Goal: Find specific page/section: Find specific page/section

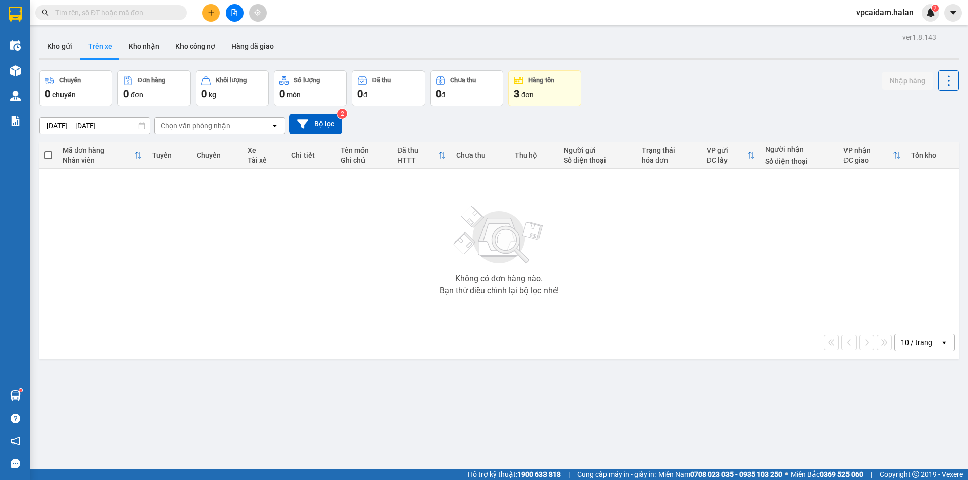
click at [73, 270] on div "Không có đơn hàng nào. Bạn thử điều chỉnh lại bộ lọc nhé!" at bounding box center [498, 247] width 909 height 151
click at [465, 98] on div "0 đ" at bounding box center [466, 94] width 62 height 14
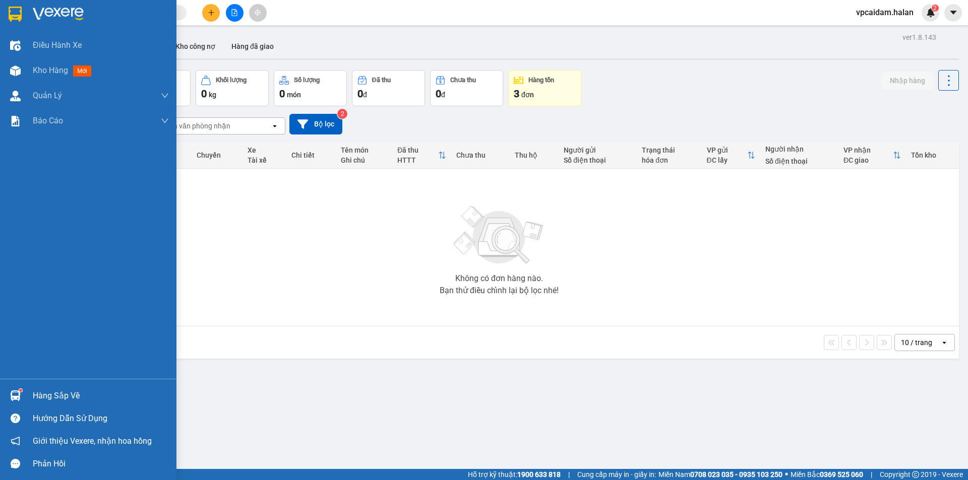
click at [13, 398] on img at bounding box center [15, 396] width 11 height 11
click at [22, 317] on div "Điều hành xe Kho hàng mới Quản [PERSON_NAME] lý chuyến Quản lý kiểm kho Báo cáo…" at bounding box center [88, 240] width 176 height 480
click at [78, 395] on div "Hàng sắp về" at bounding box center [101, 396] width 136 height 15
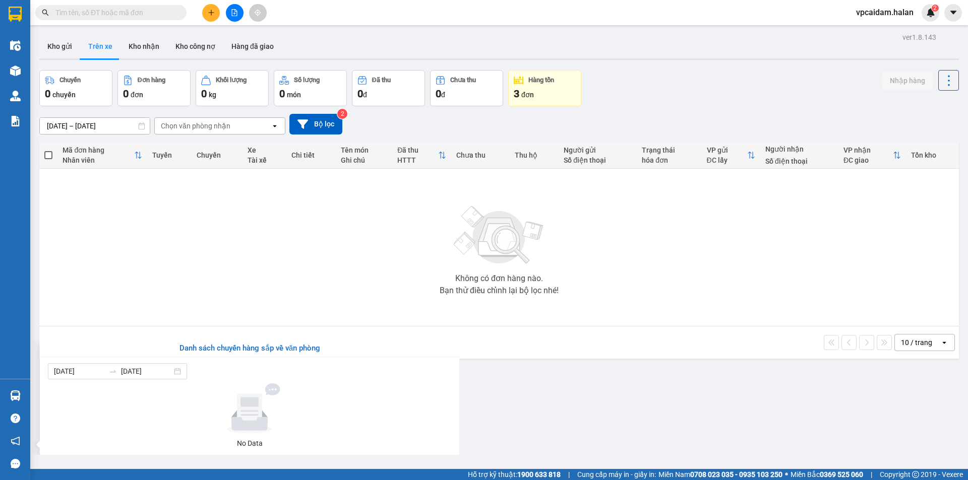
click at [114, 292] on section "Kết quả tìm kiếm ( 0 ) Bộ lọc No Data vpcaidam.halan 2 Điều hành xe Kho hàng mớ…" at bounding box center [484, 240] width 968 height 480
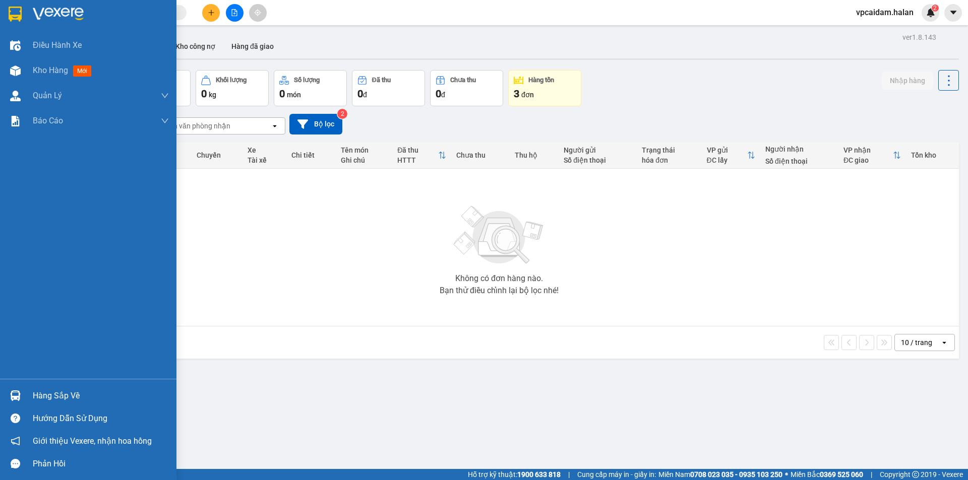
click at [21, 395] on div at bounding box center [16, 396] width 18 height 18
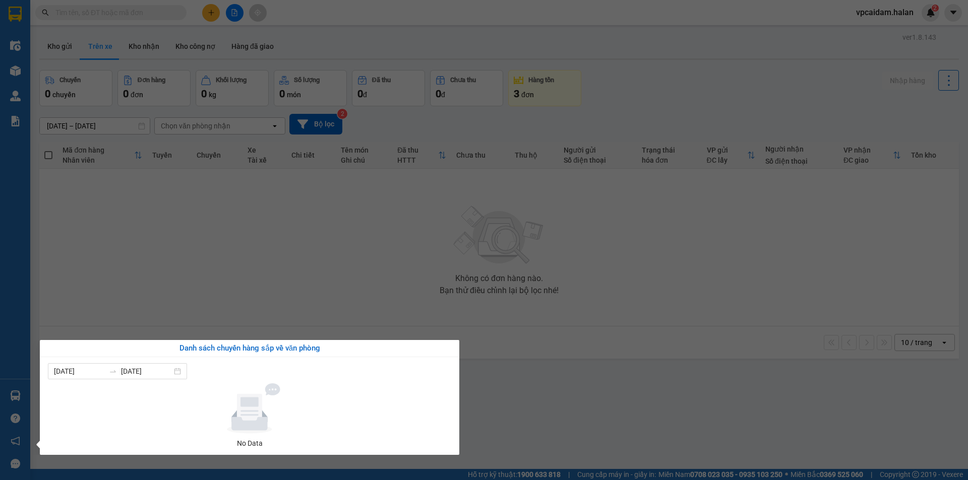
click at [170, 318] on section "Kết quả tìm kiếm ( 0 ) Bộ lọc No Data vpcaidam.halan 2 Điều hành xe Kho hàng mớ…" at bounding box center [484, 240] width 968 height 480
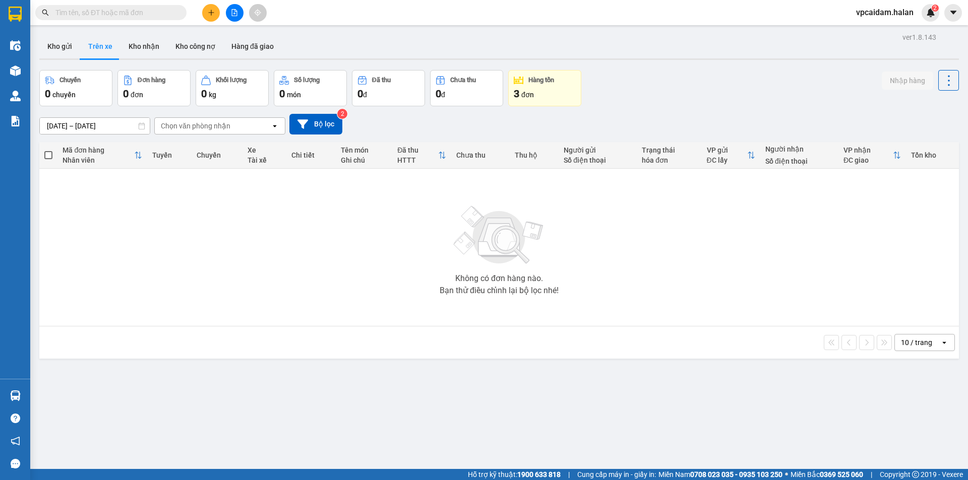
click at [110, 241] on div "Không có đơn hàng nào. Bạn thử điều chỉnh lại bộ lọc nhé!" at bounding box center [498, 247] width 909 height 151
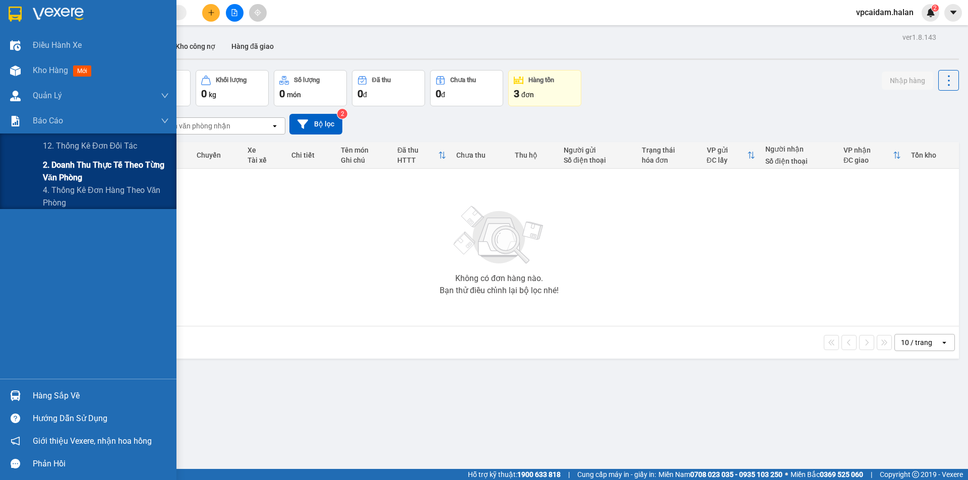
click at [72, 172] on span "2. Doanh thu thực tế theo từng văn phòng" at bounding box center [106, 171] width 126 height 25
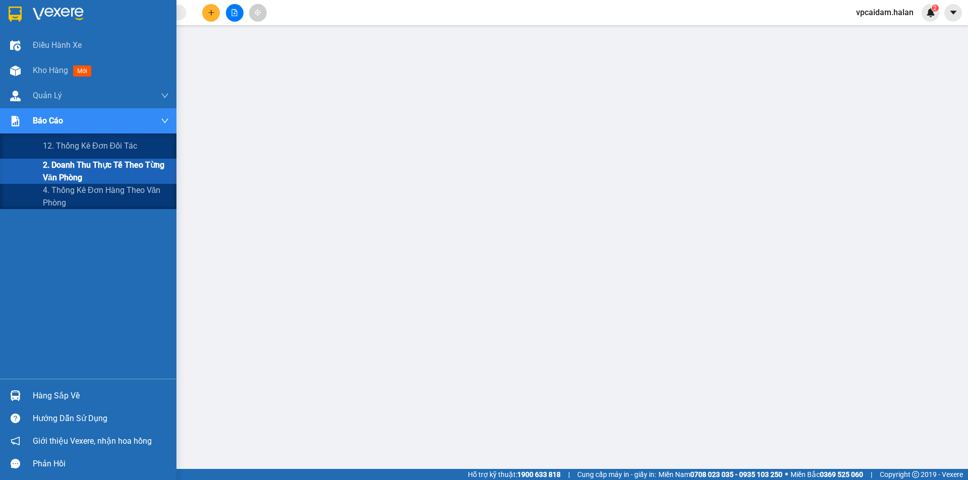
click at [58, 170] on span "2. Doanh thu thực tế theo từng văn phòng" at bounding box center [106, 171] width 126 height 25
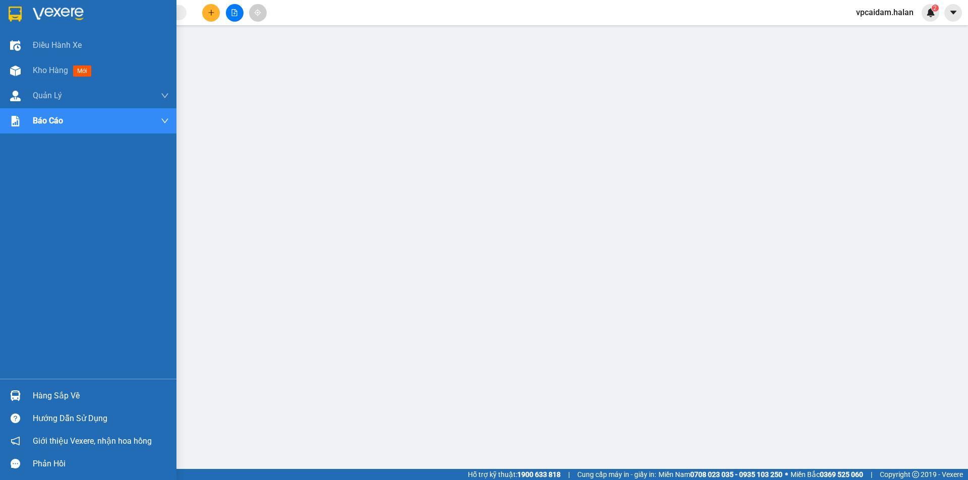
click at [22, 385] on div "Hàng sắp về" at bounding box center [88, 396] width 176 height 23
click at [40, 402] on div "Hàng sắp về" at bounding box center [101, 396] width 136 height 15
click at [79, 394] on div "Hàng sắp về" at bounding box center [101, 396] width 136 height 15
